Goal: Task Accomplishment & Management: Use online tool/utility

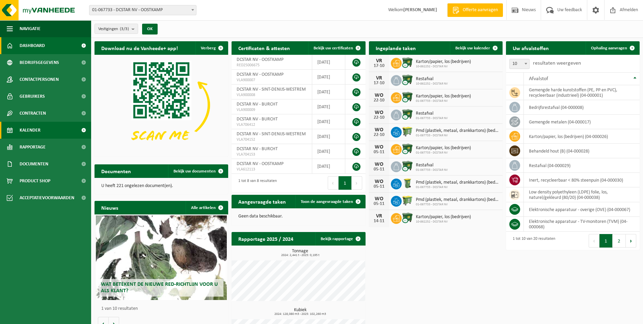
click at [83, 130] on span at bounding box center [83, 130] width 15 height 17
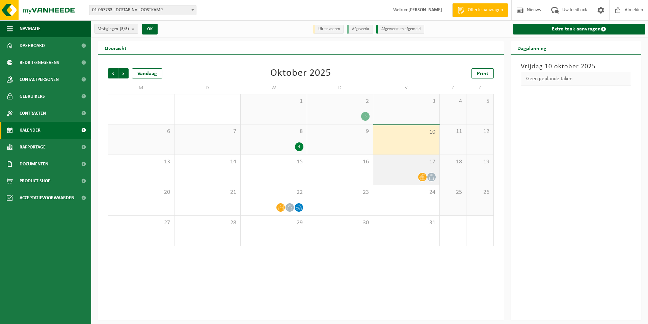
click at [423, 176] on icon at bounding box center [423, 177] width 6 height 6
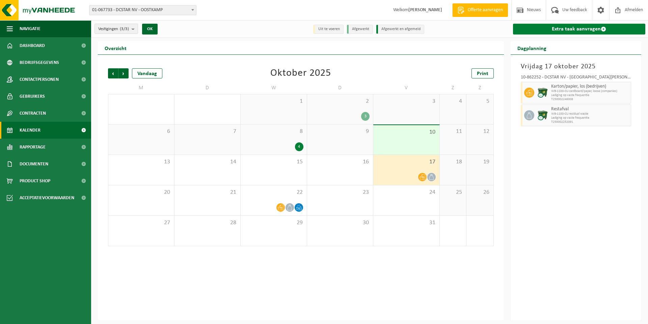
click at [603, 28] on span at bounding box center [603, 28] width 5 height 5
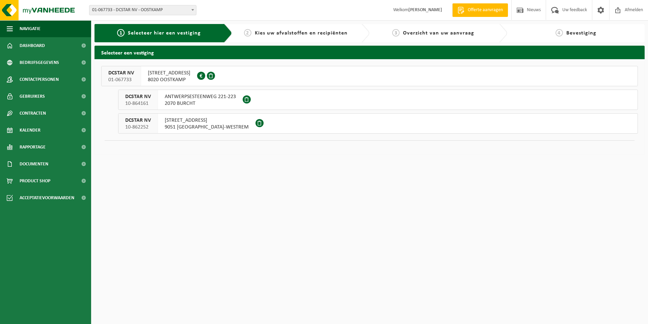
click at [153, 73] on span "[STREET_ADDRESS]" at bounding box center [169, 73] width 43 height 7
